Goal: Task Accomplishment & Management: Manage account settings

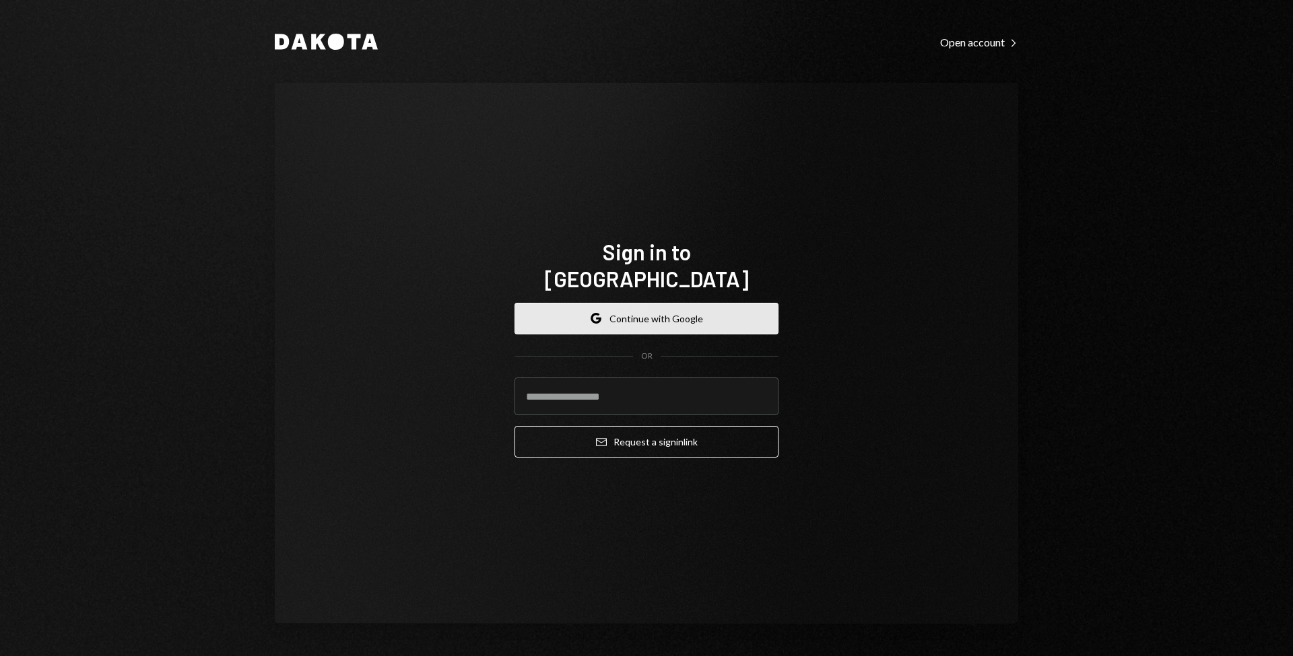
click at [568, 306] on button "Google Continue with Google" at bounding box center [646, 319] width 264 height 32
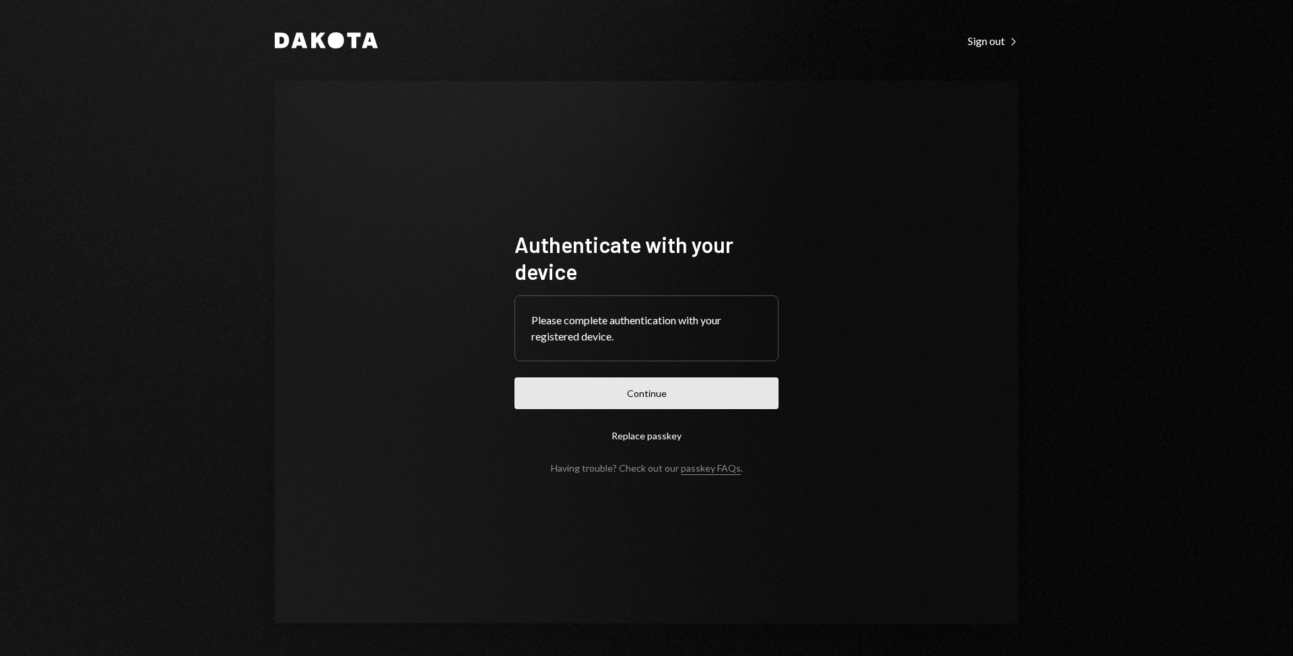
click at [587, 402] on button "Continue" at bounding box center [646, 394] width 264 height 32
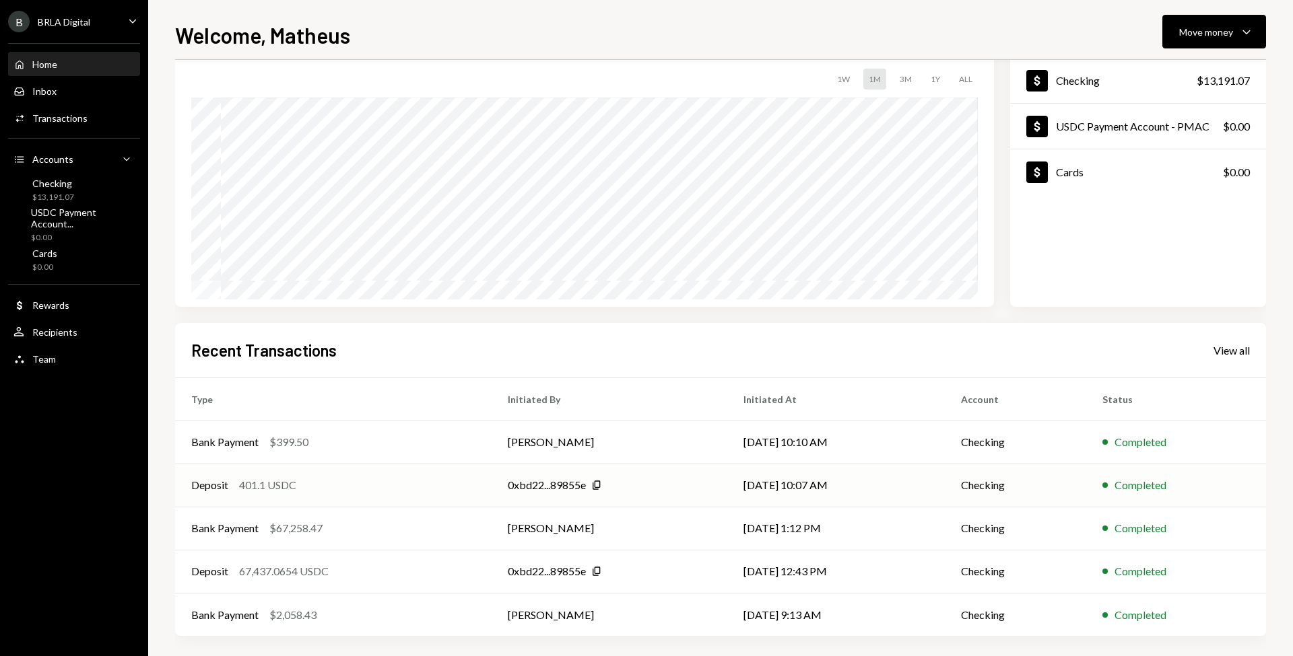
scroll to position [85, 0]
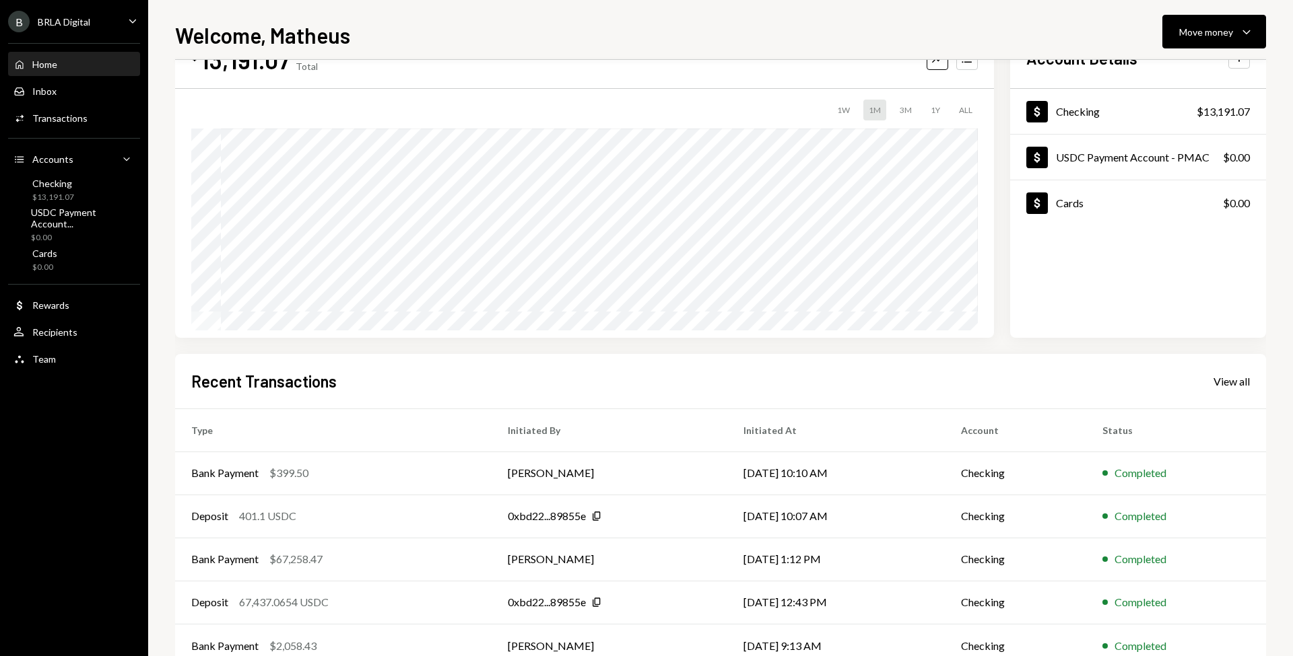
scroll to position [54, 0]
